Goal: Find specific page/section: Find specific page/section

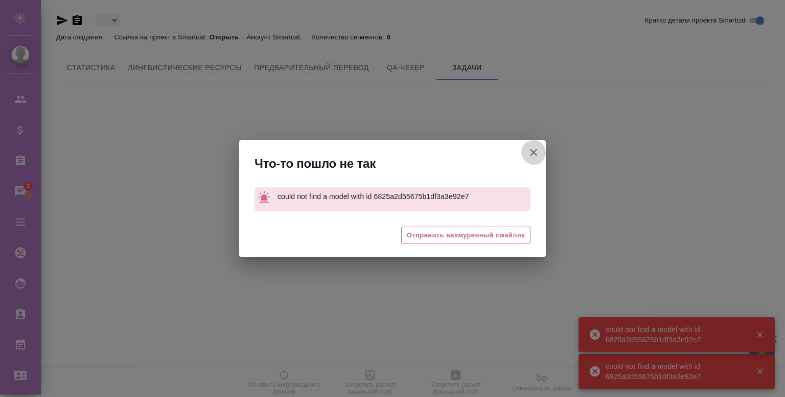
click at [535, 153] on icon "button" at bounding box center [534, 152] width 12 height 12
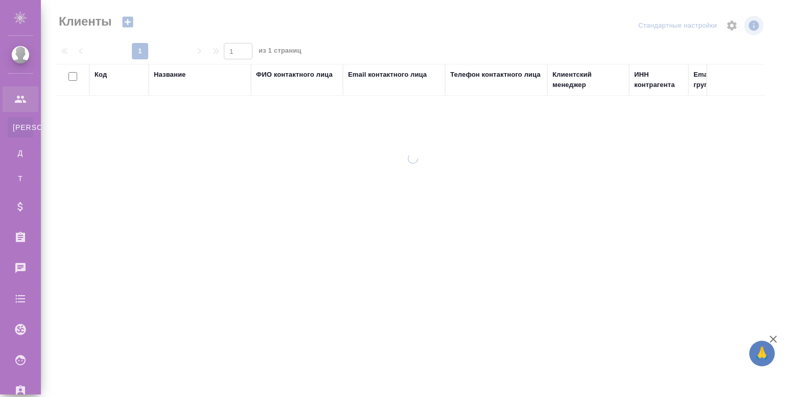
select select "RU"
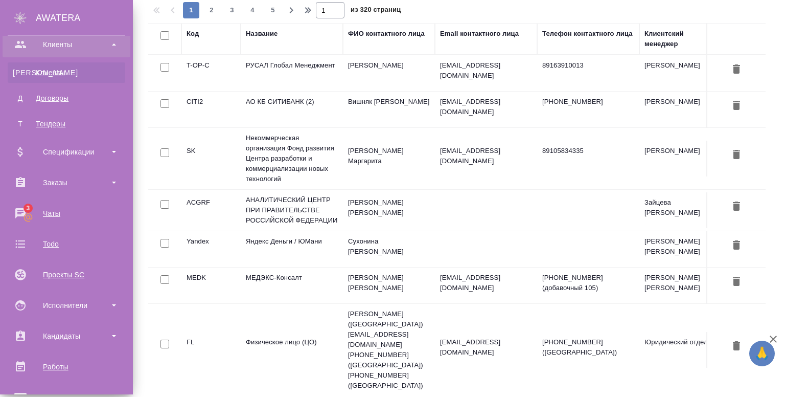
scroll to position [55, 0]
click at [59, 281] on div "Проекты SC" at bounding box center [67, 273] width 118 height 15
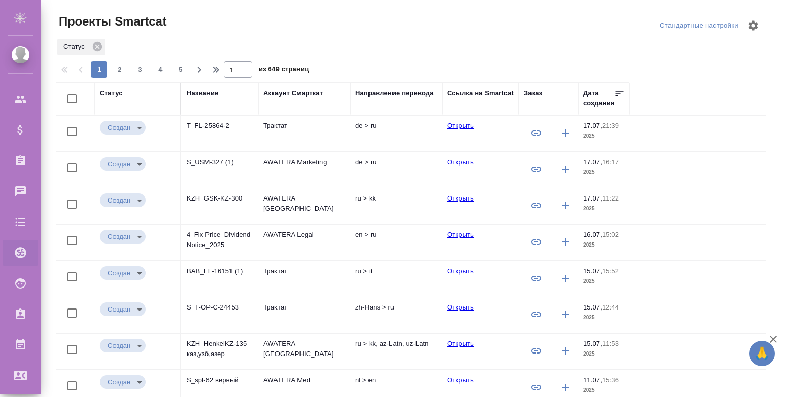
click at [309, 134] on td "Трактат" at bounding box center [304, 134] width 92 height 36
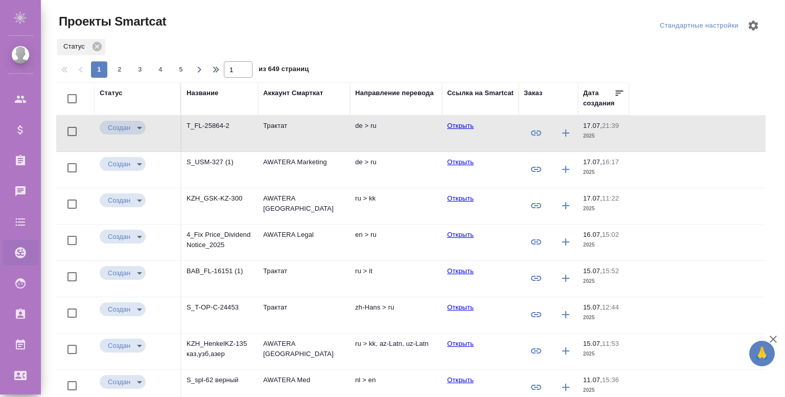
click at [309, 134] on td "Трактат" at bounding box center [304, 134] width 92 height 36
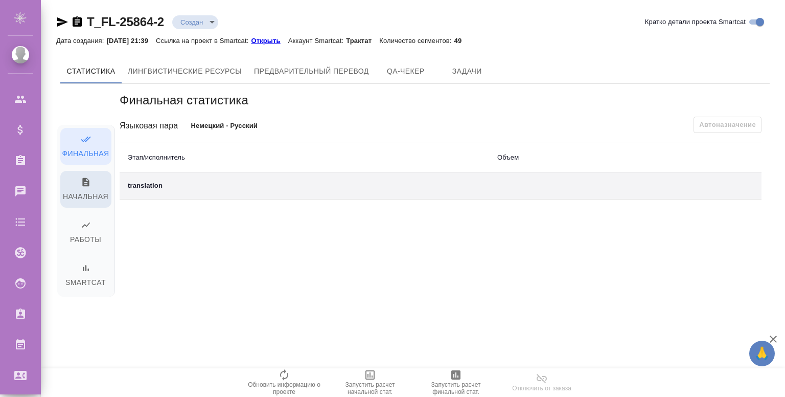
click at [95, 174] on button "Начальная" at bounding box center [85, 189] width 51 height 37
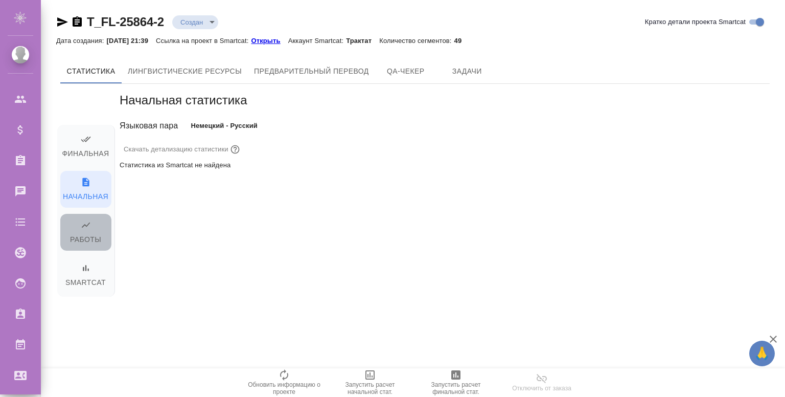
click at [84, 219] on button "Работы" at bounding box center [85, 232] width 51 height 37
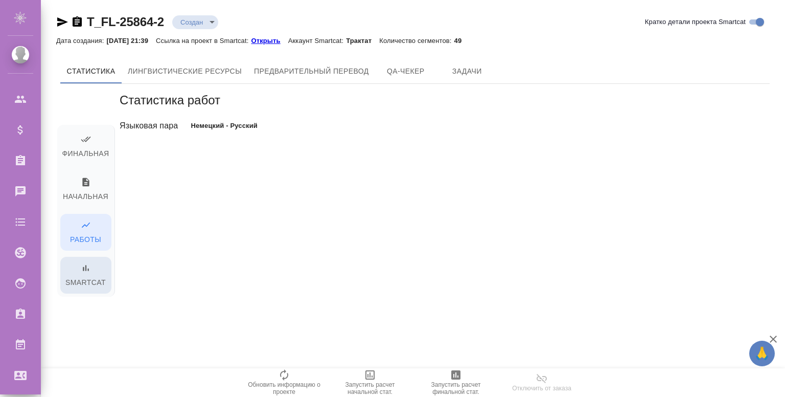
click at [84, 259] on button "Smartcat" at bounding box center [85, 275] width 51 height 37
